Goal: Task Accomplishment & Management: Use online tool/utility

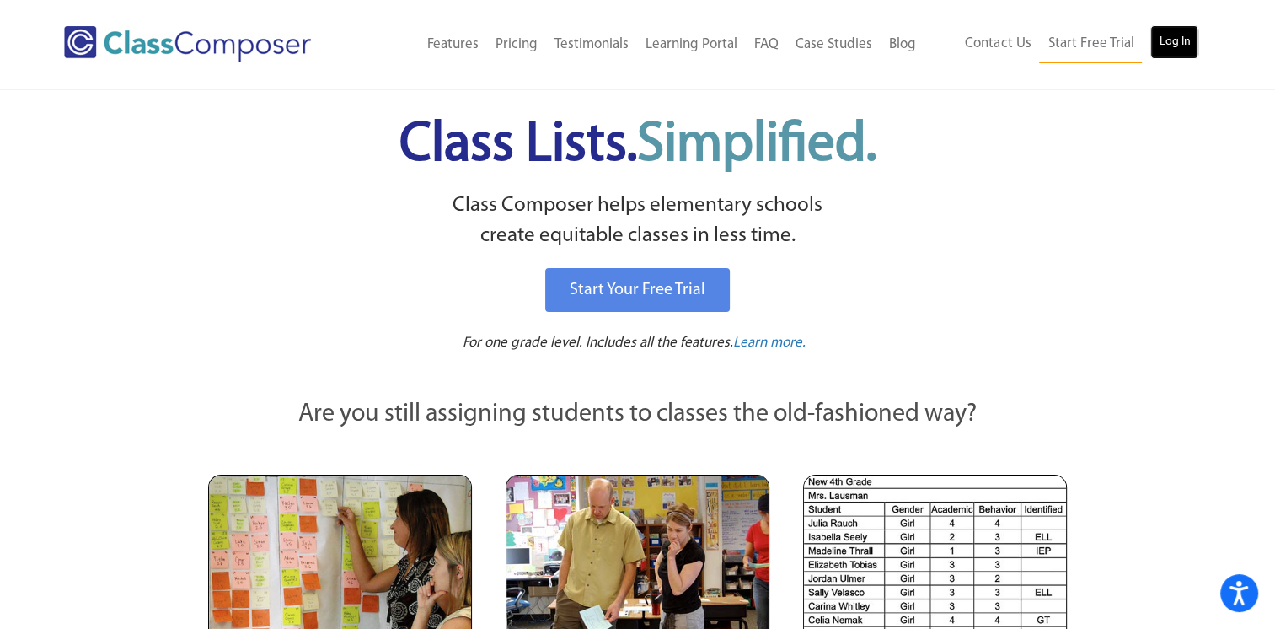
click at [1168, 46] on link "Log In" at bounding box center [1175, 42] width 48 height 34
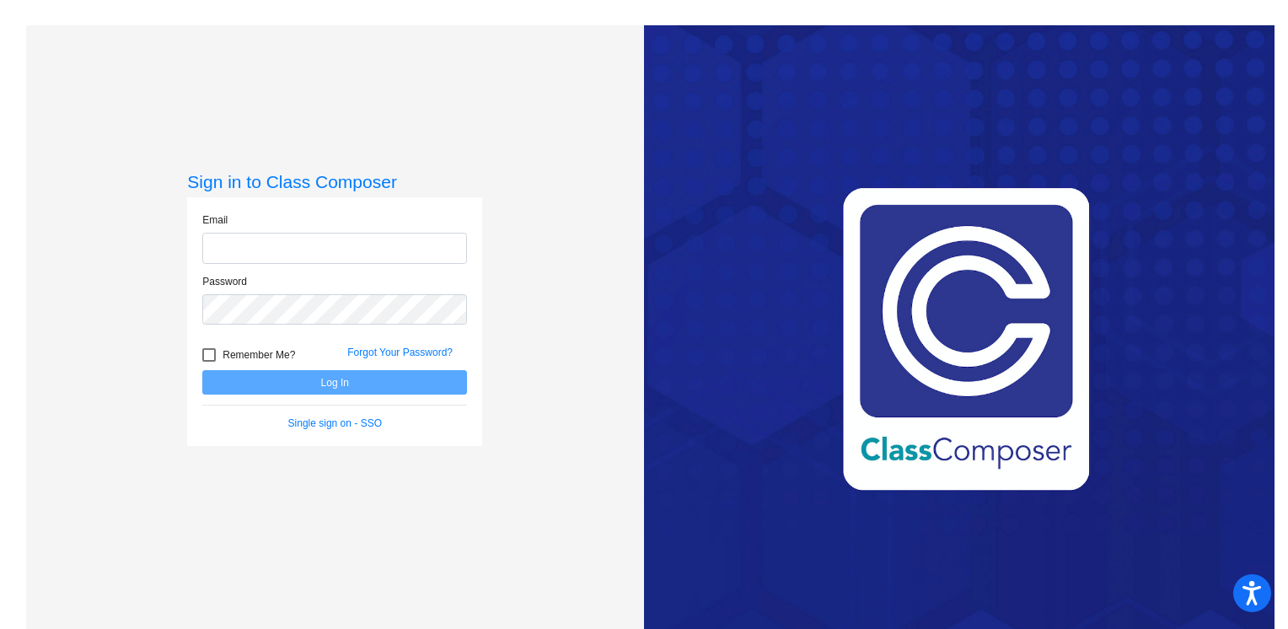
type input "[PERSON_NAME][EMAIL_ADDRESS][PERSON_NAME][DOMAIN_NAME]"
click at [358, 386] on button "Log In" at bounding box center [334, 382] width 265 height 24
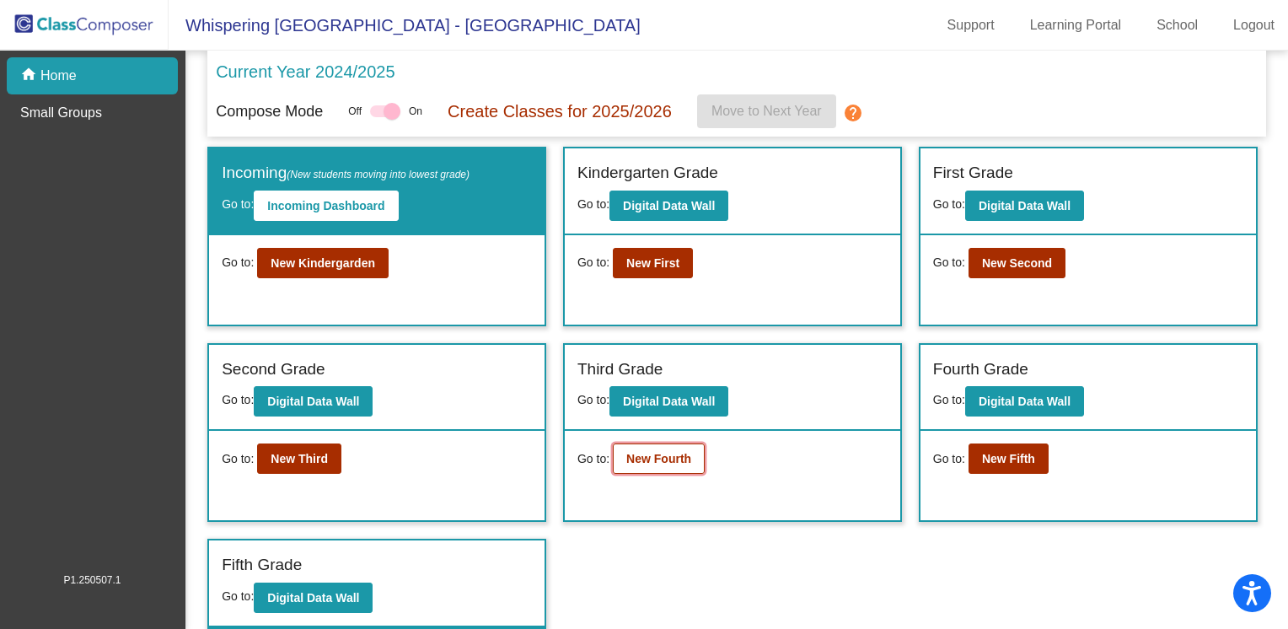
click at [654, 456] on b "New Fourth" at bounding box center [658, 458] width 65 height 13
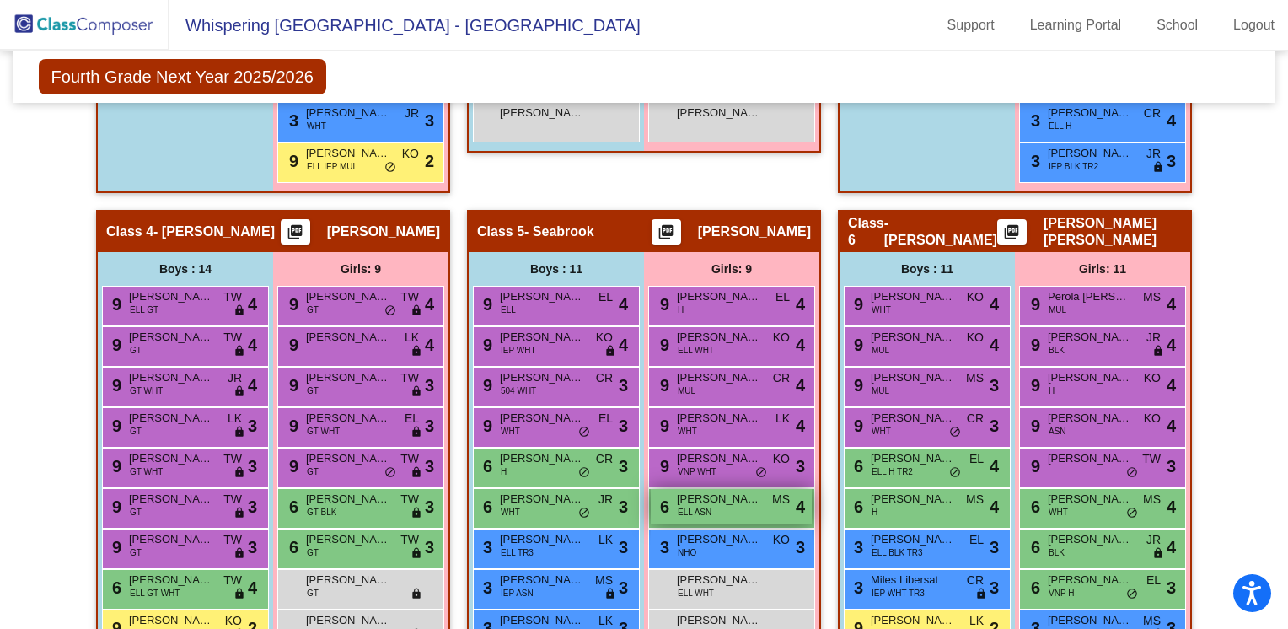
scroll to position [799, 0]
